Goal: Find specific page/section: Find specific page/section

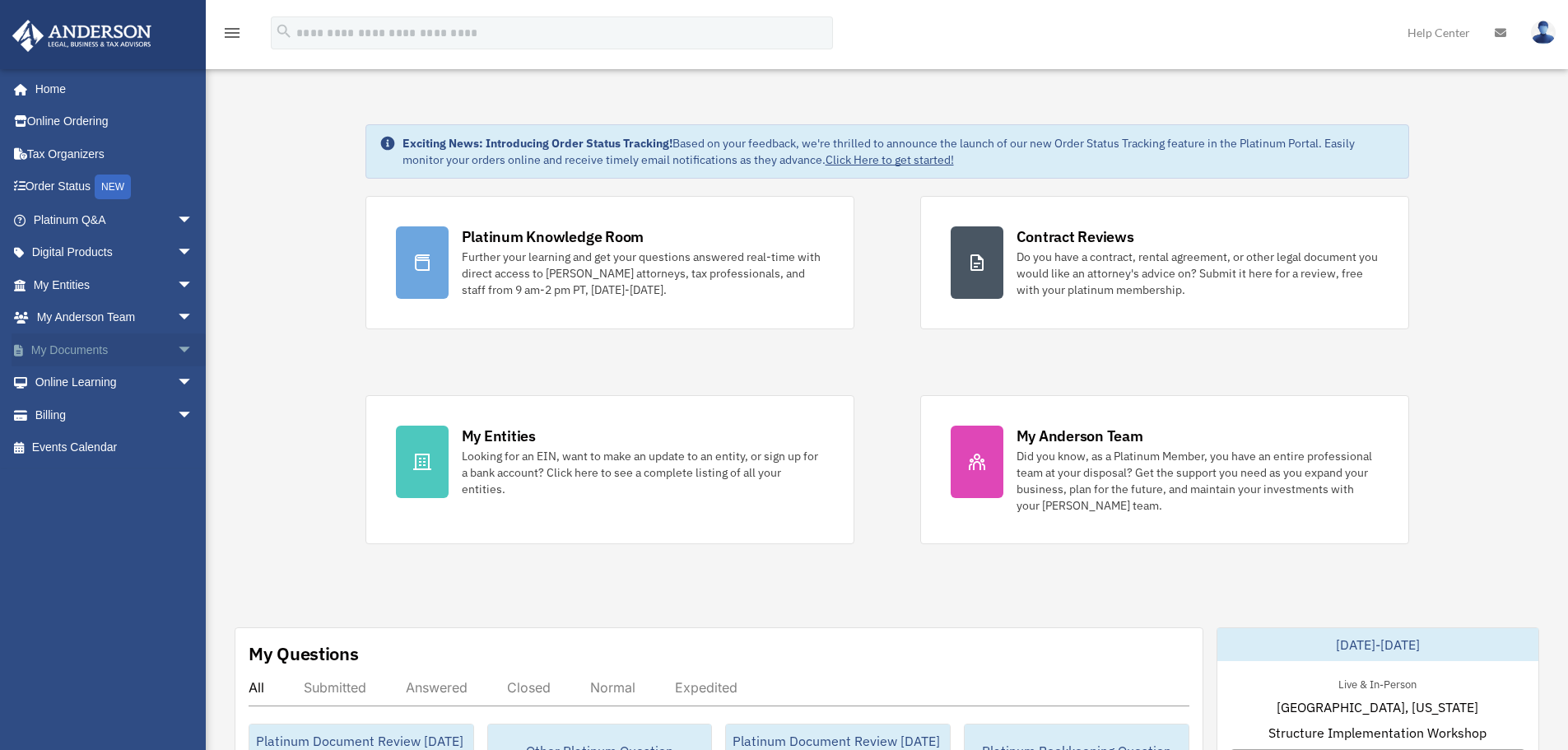
click at [177, 350] on span "arrow_drop_down" at bounding box center [194, 350] width 33 height 34
click at [145, 413] on link "Meeting Minutes" at bounding box center [120, 415] width 195 height 33
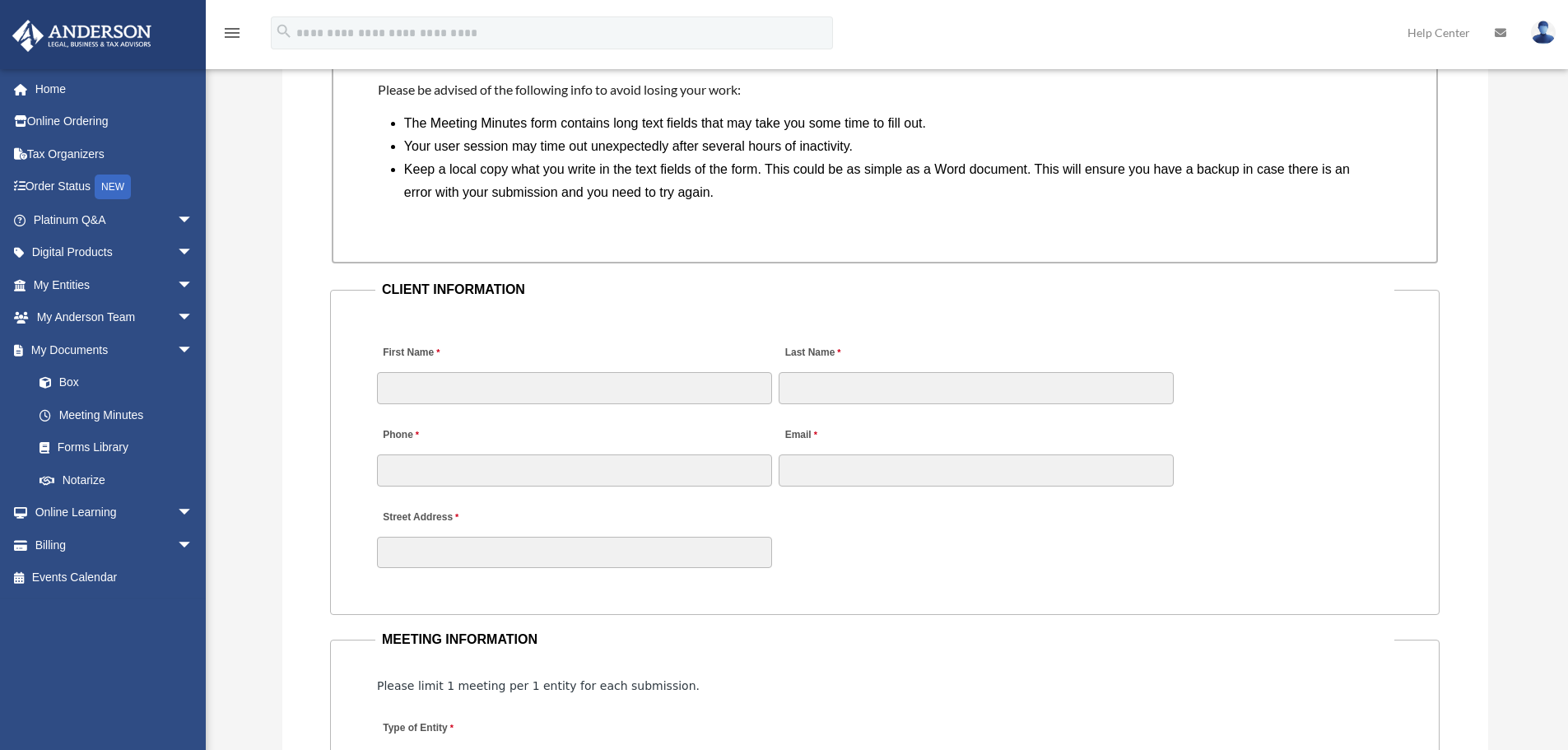
scroll to position [1235, 0]
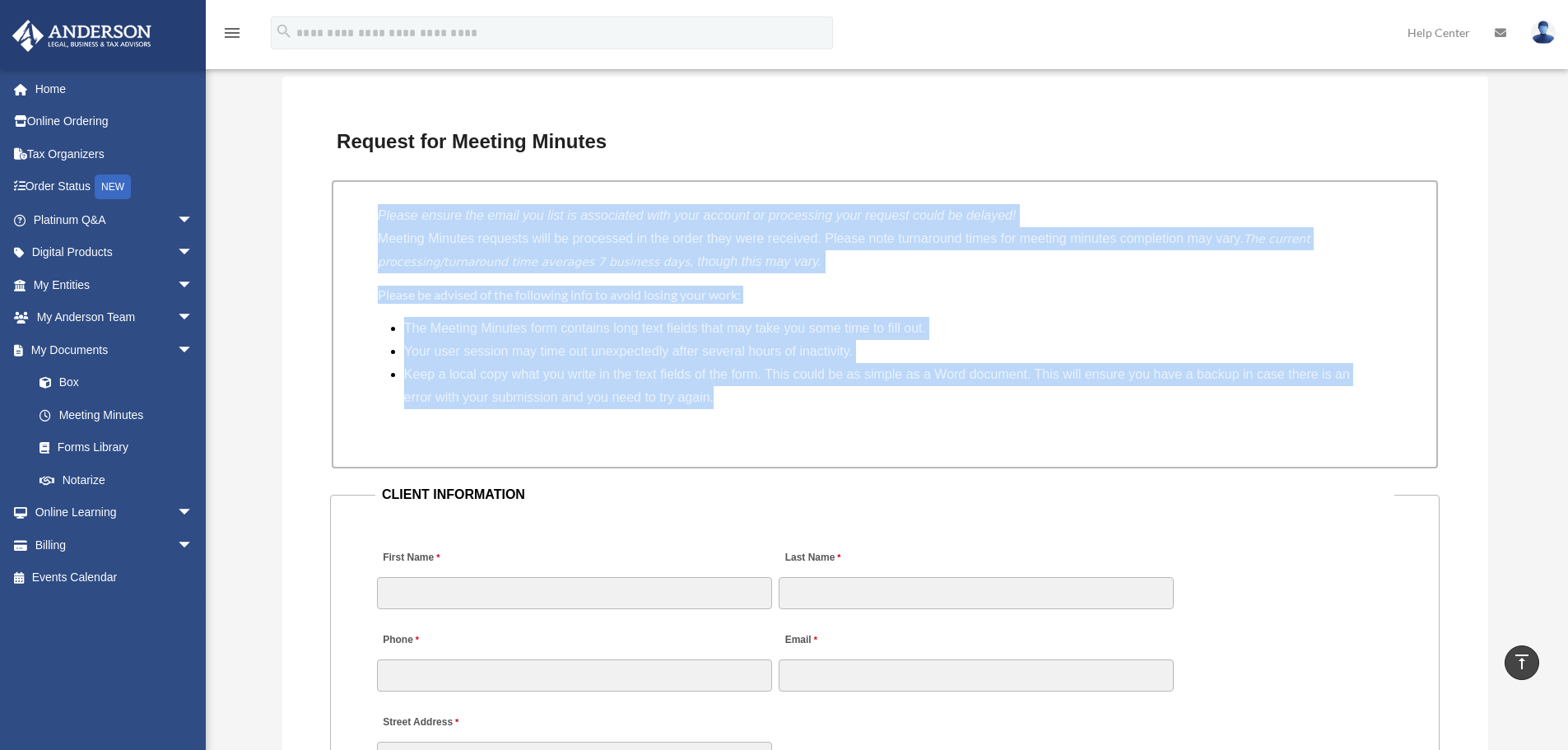
drag, startPoint x: 721, startPoint y: 399, endPoint x: 352, endPoint y: 215, distance: 412.3
click at [352, 215] on div "Please ensure the email you list is associated with your account or processing …" at bounding box center [885, 324] width 1106 height 288
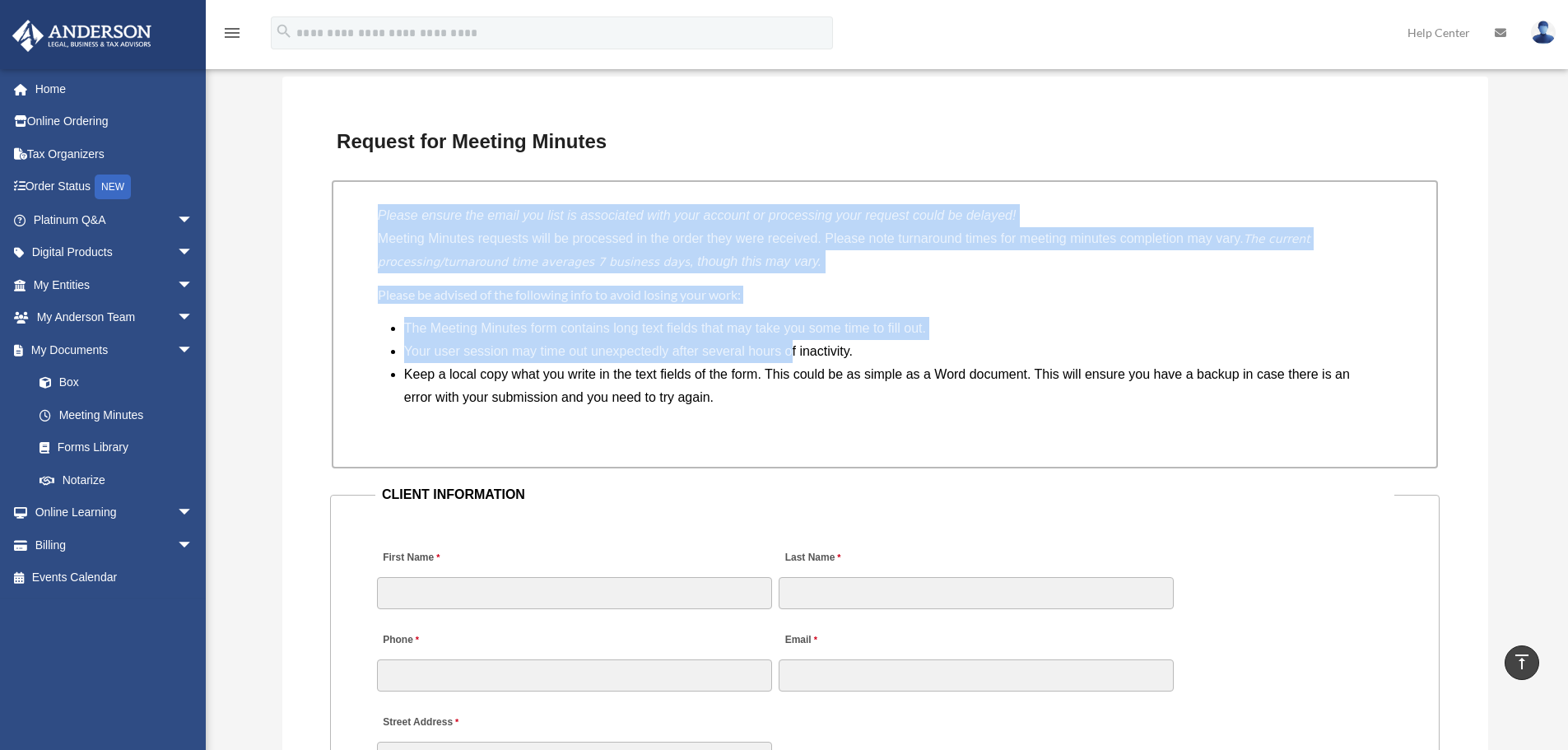
drag, startPoint x: 369, startPoint y: 223, endPoint x: 791, endPoint y: 345, distance: 439.3
click at [791, 348] on div "Please ensure the email you list is associated with your account or processing …" at bounding box center [885, 324] width 1106 height 288
click at [791, 345] on li "Your user session may time out unexpectedly after several hours of inactivity." at bounding box center [891, 351] width 975 height 23
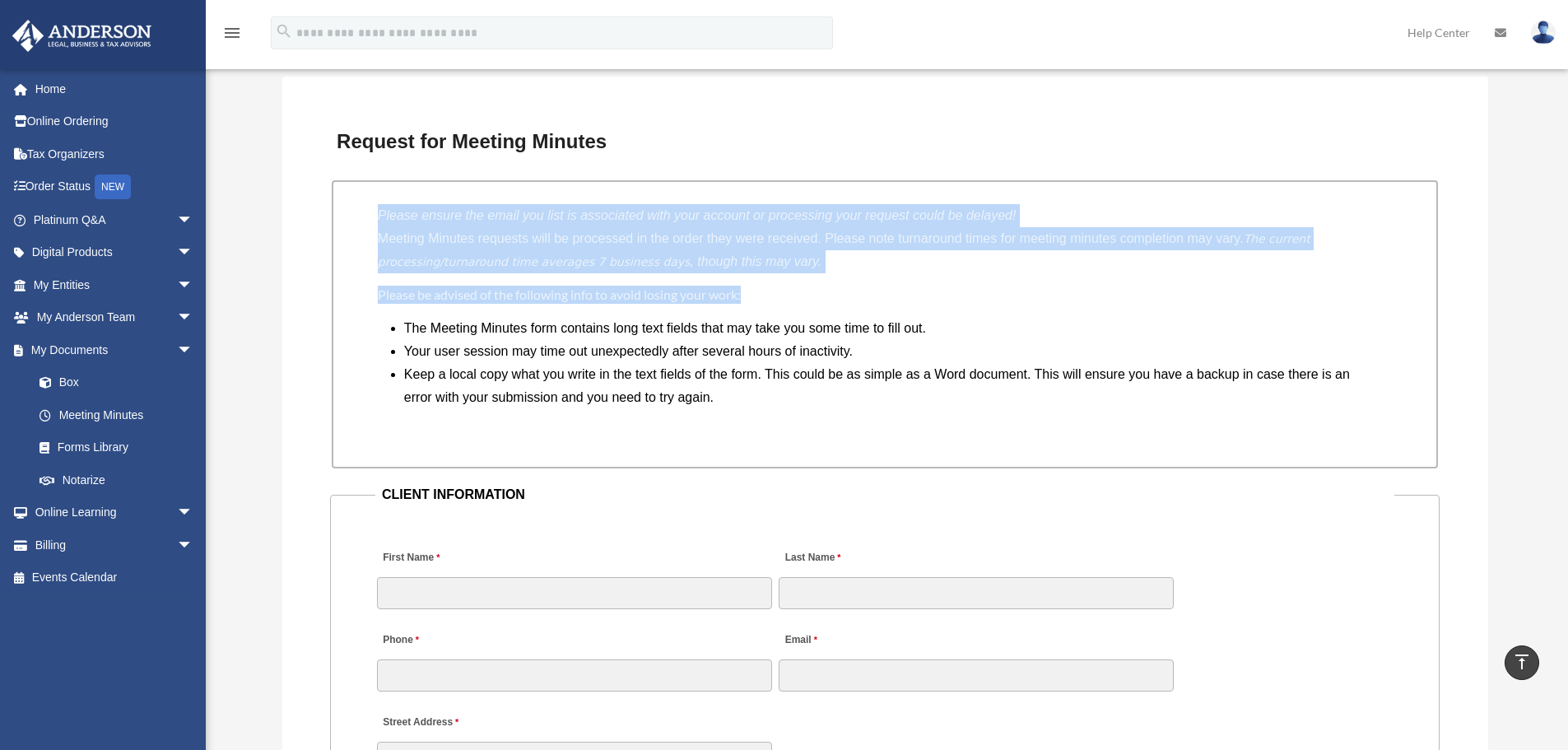
drag, startPoint x: 374, startPoint y: 216, endPoint x: 862, endPoint y: 323, distance: 499.6
click at [862, 311] on div "Please ensure the email you list is associated with your account or processing …" at bounding box center [885, 324] width 1106 height 288
click at [862, 327] on li "The Meeting Minutes form contains long text fields that may take you some time …" at bounding box center [891, 329] width 975 height 23
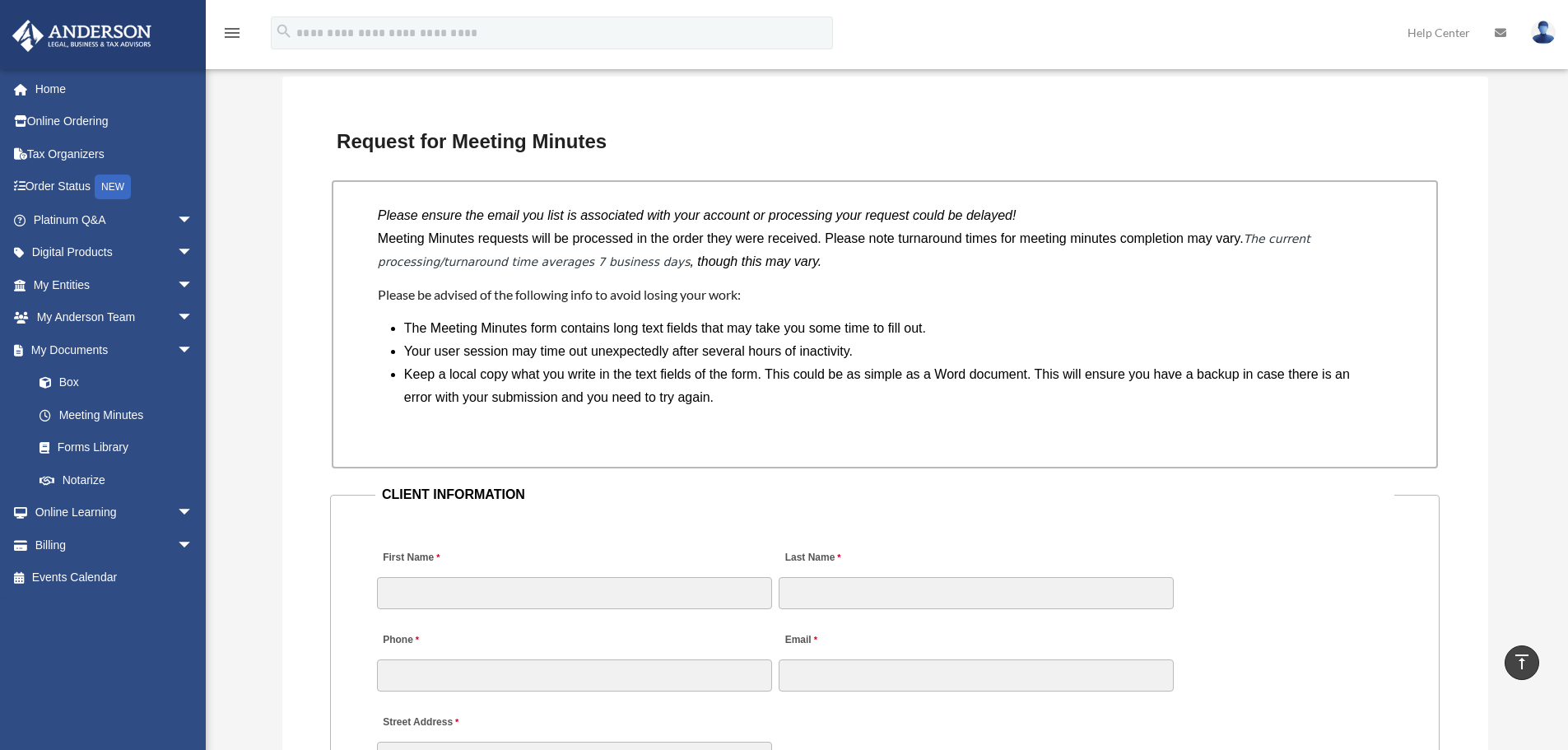
click at [857, 313] on div "Please ensure the email you list is associated with your account or processing …" at bounding box center [885, 324] width 1106 height 288
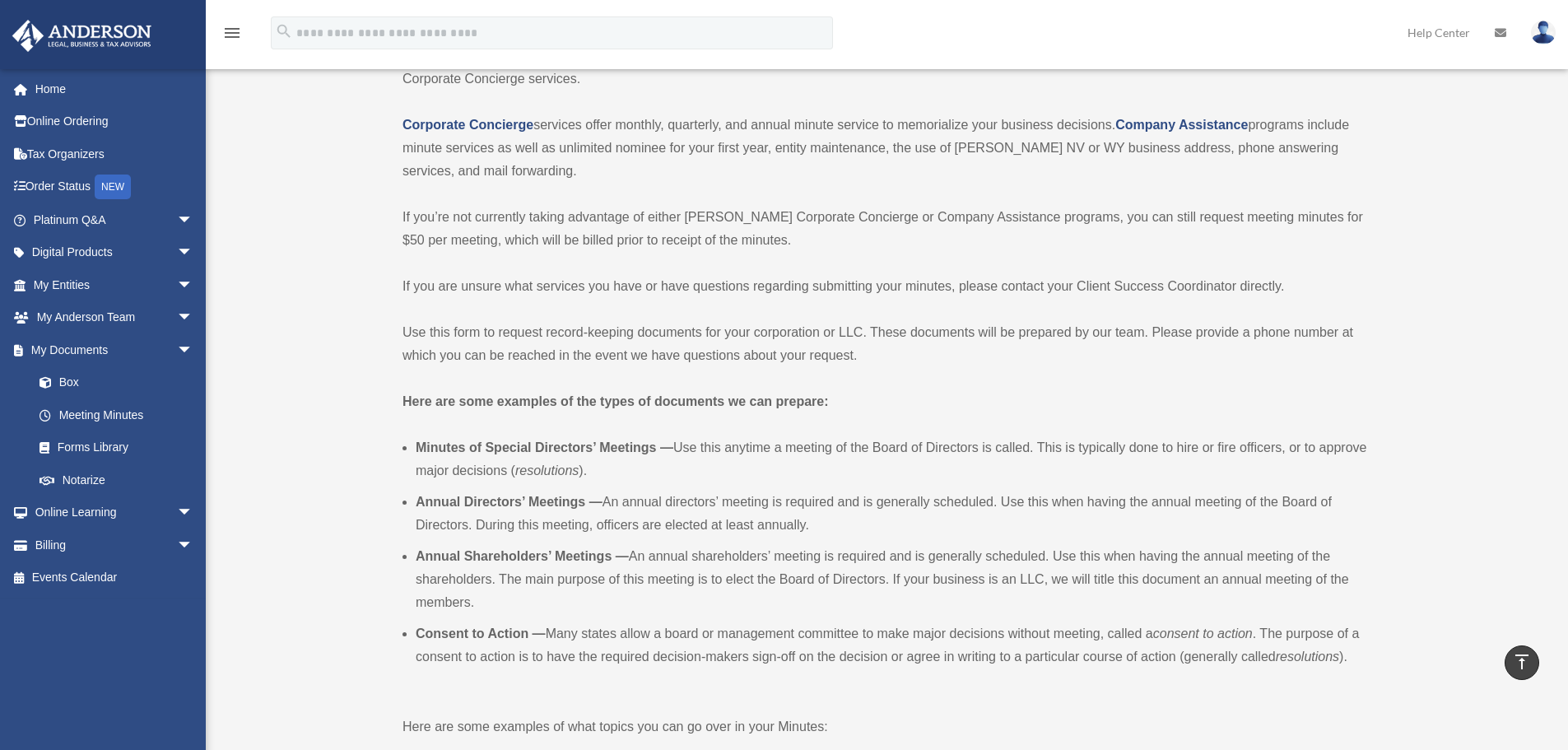
scroll to position [0, 0]
